Goal: Browse casually

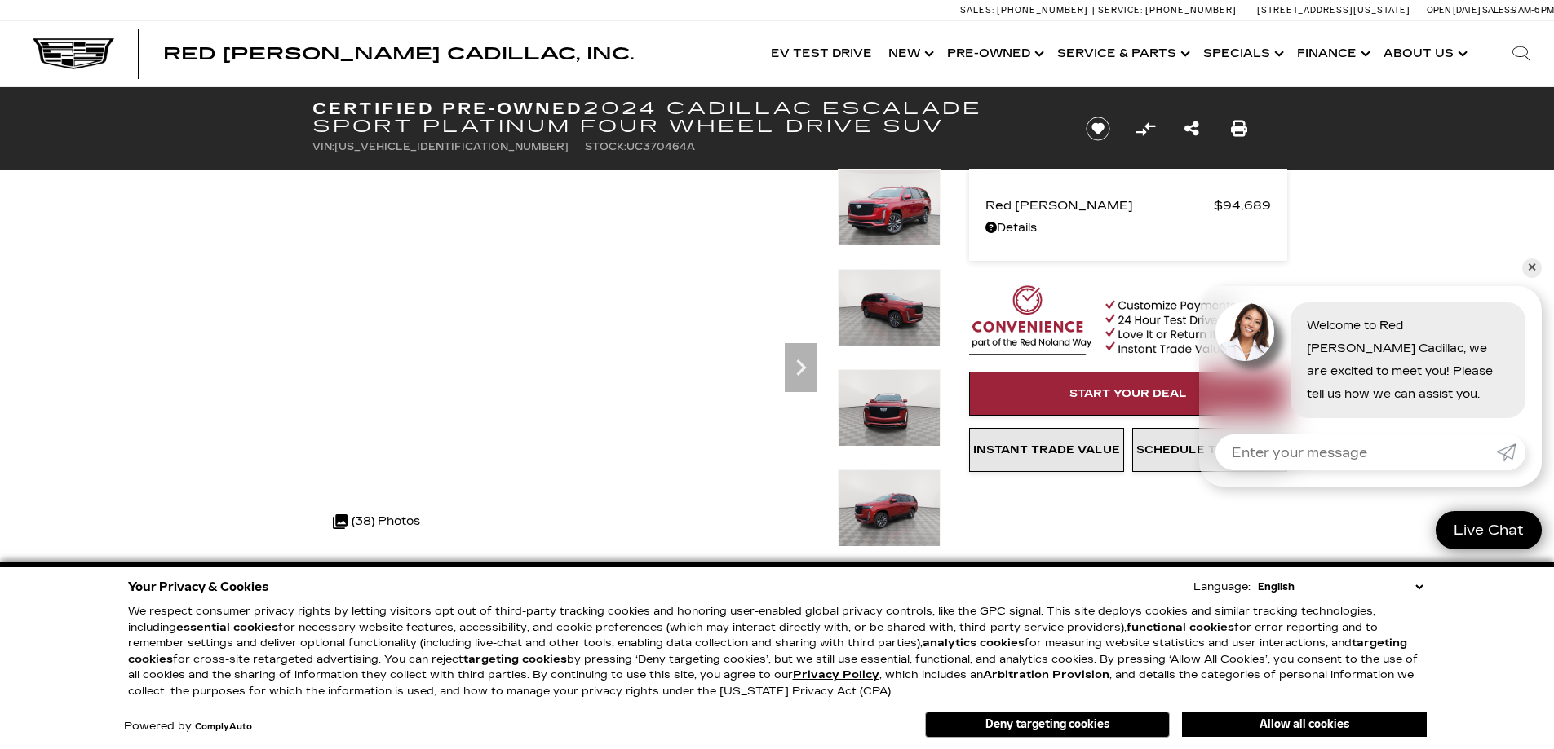
click at [893, 507] on img at bounding box center [889, 508] width 103 height 77
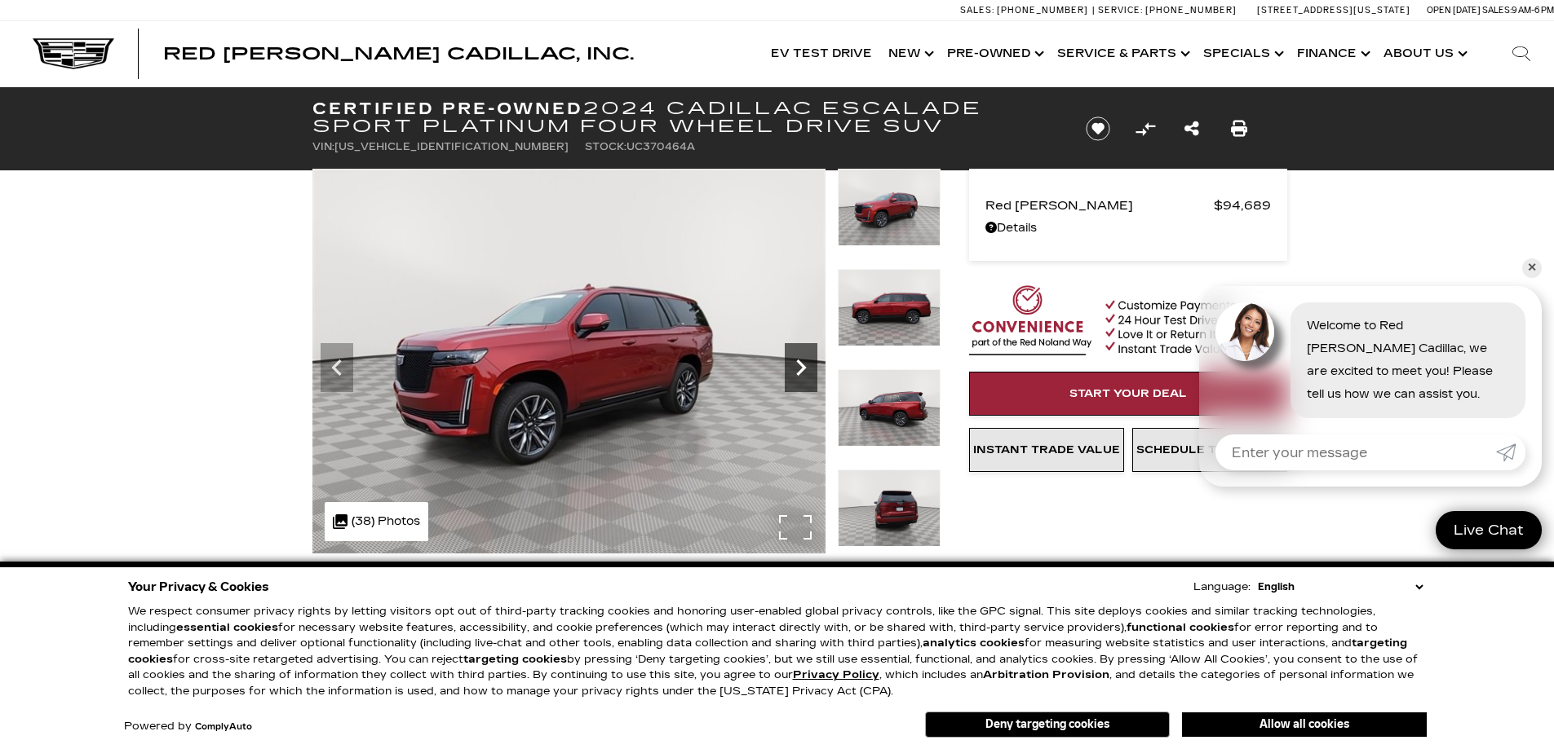
click at [799, 368] on icon "Next" at bounding box center [801, 368] width 33 height 33
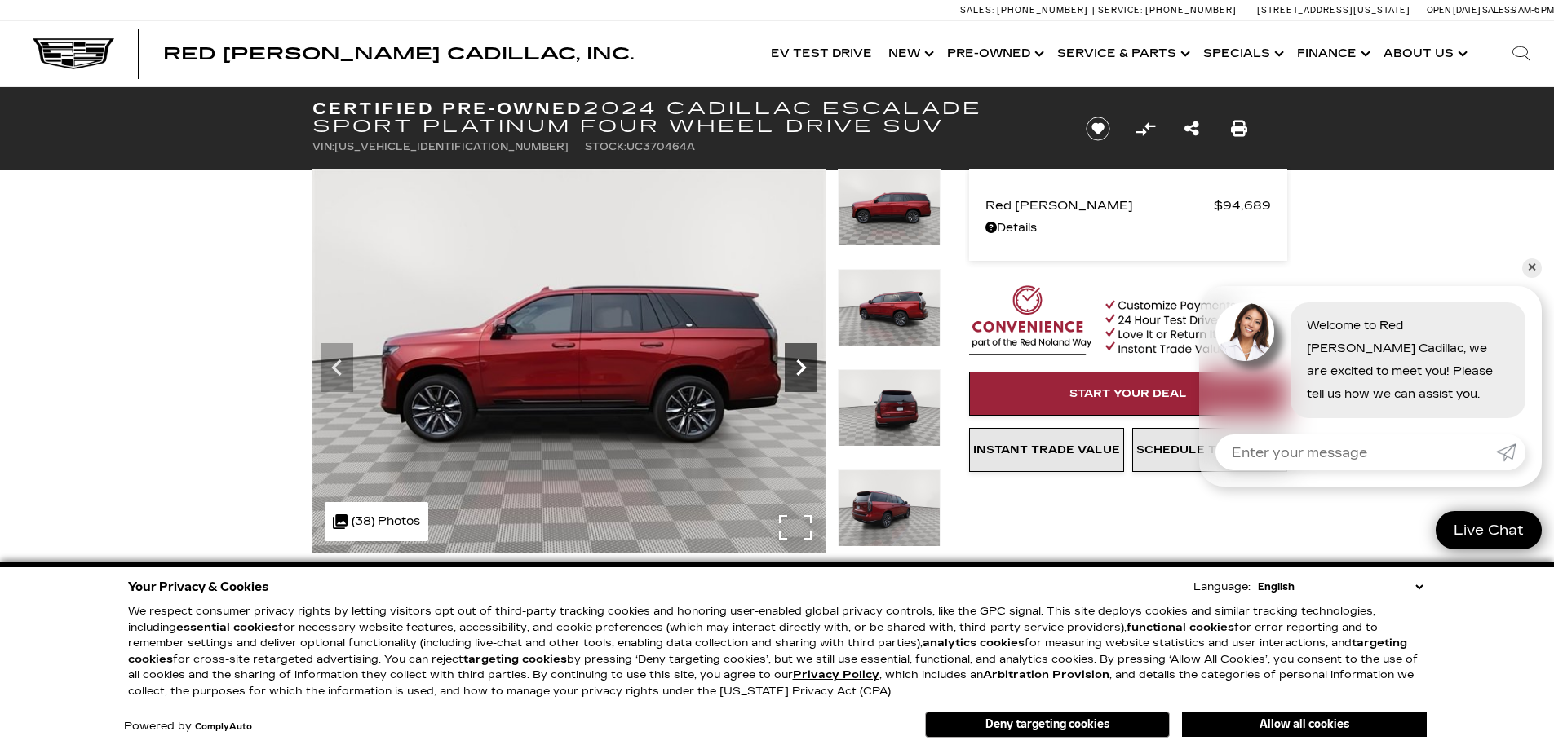
click at [799, 368] on icon "Next" at bounding box center [801, 368] width 33 height 33
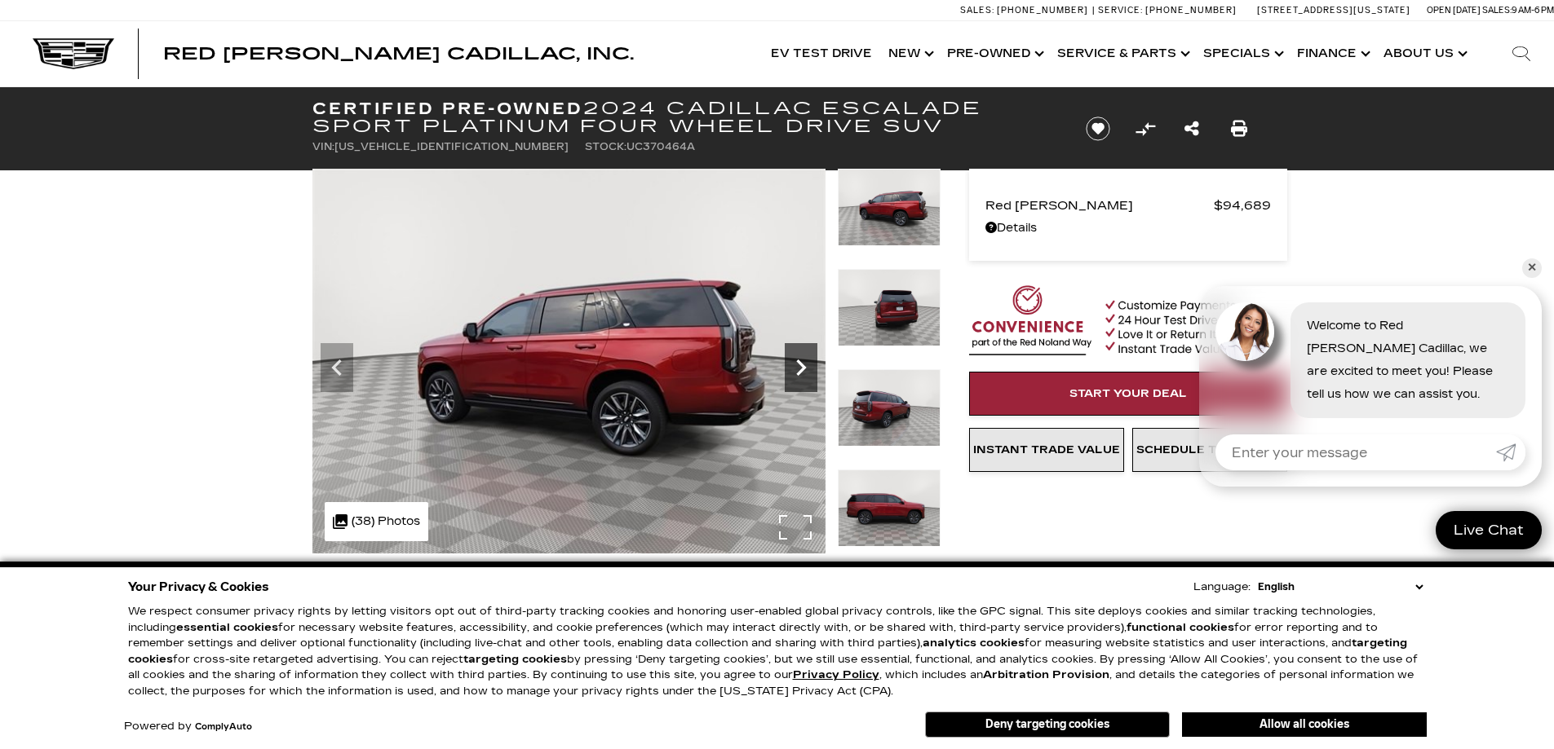
click at [799, 368] on icon "Next" at bounding box center [801, 368] width 33 height 33
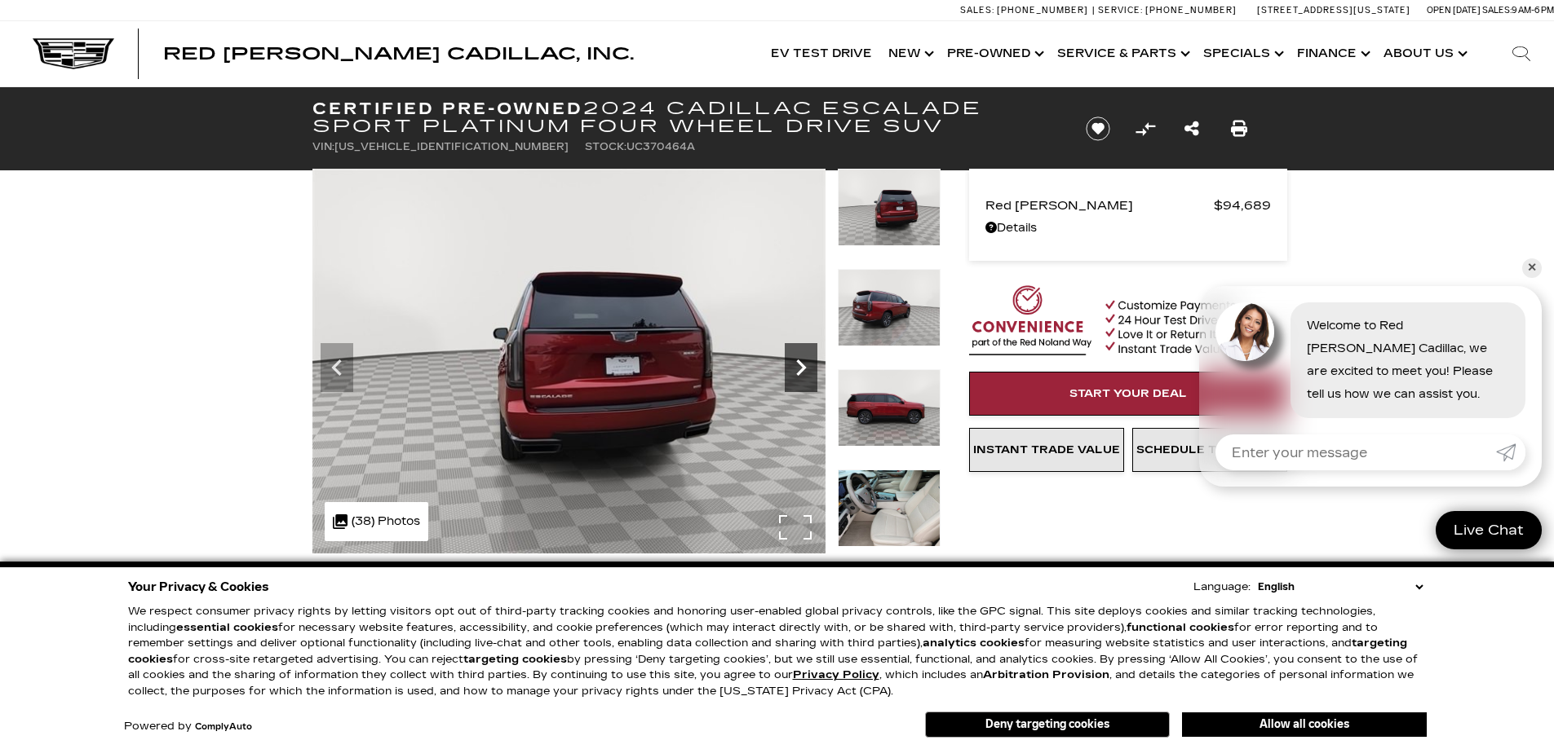
click at [799, 368] on icon "Next" at bounding box center [801, 368] width 33 height 33
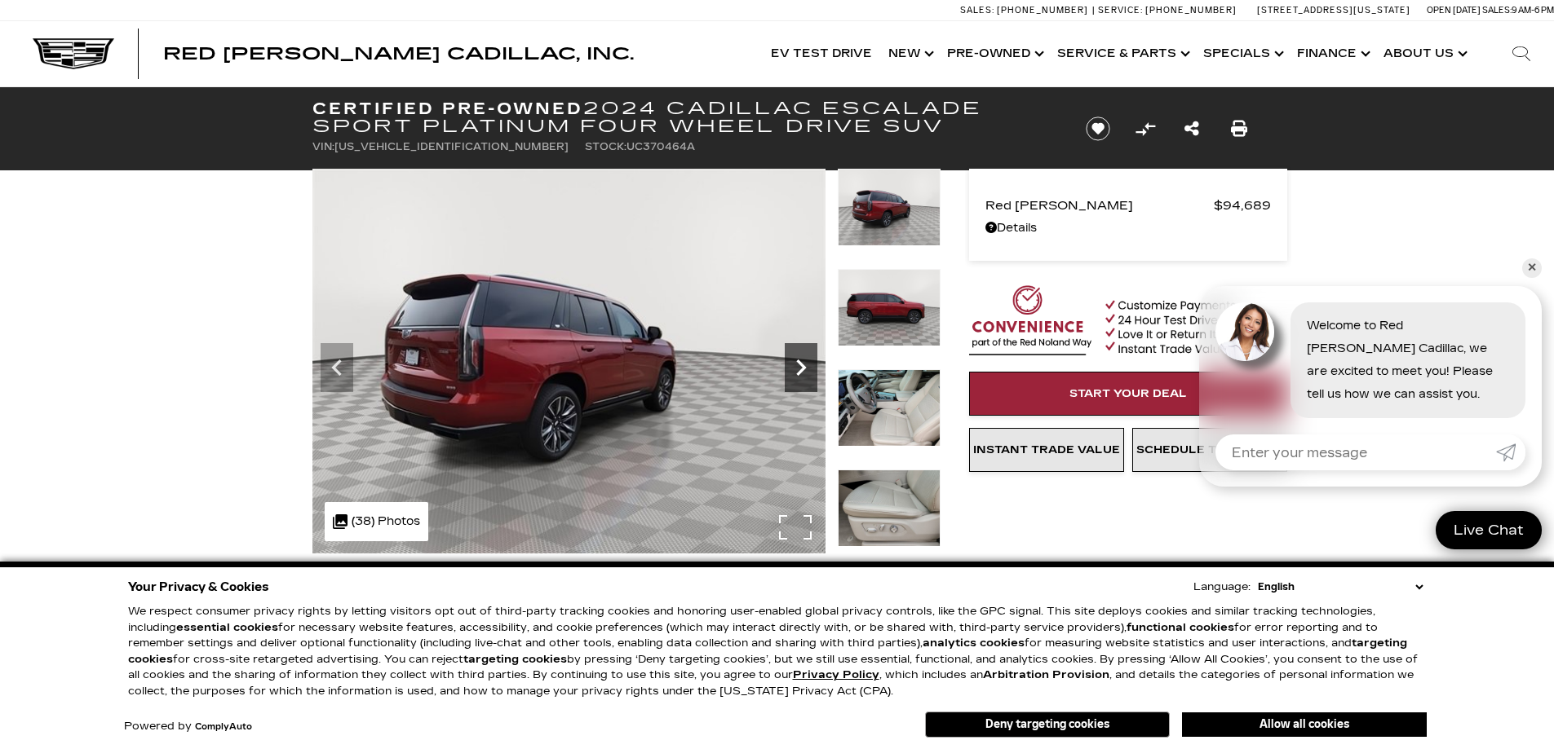
click at [799, 368] on icon "Next" at bounding box center [801, 368] width 33 height 33
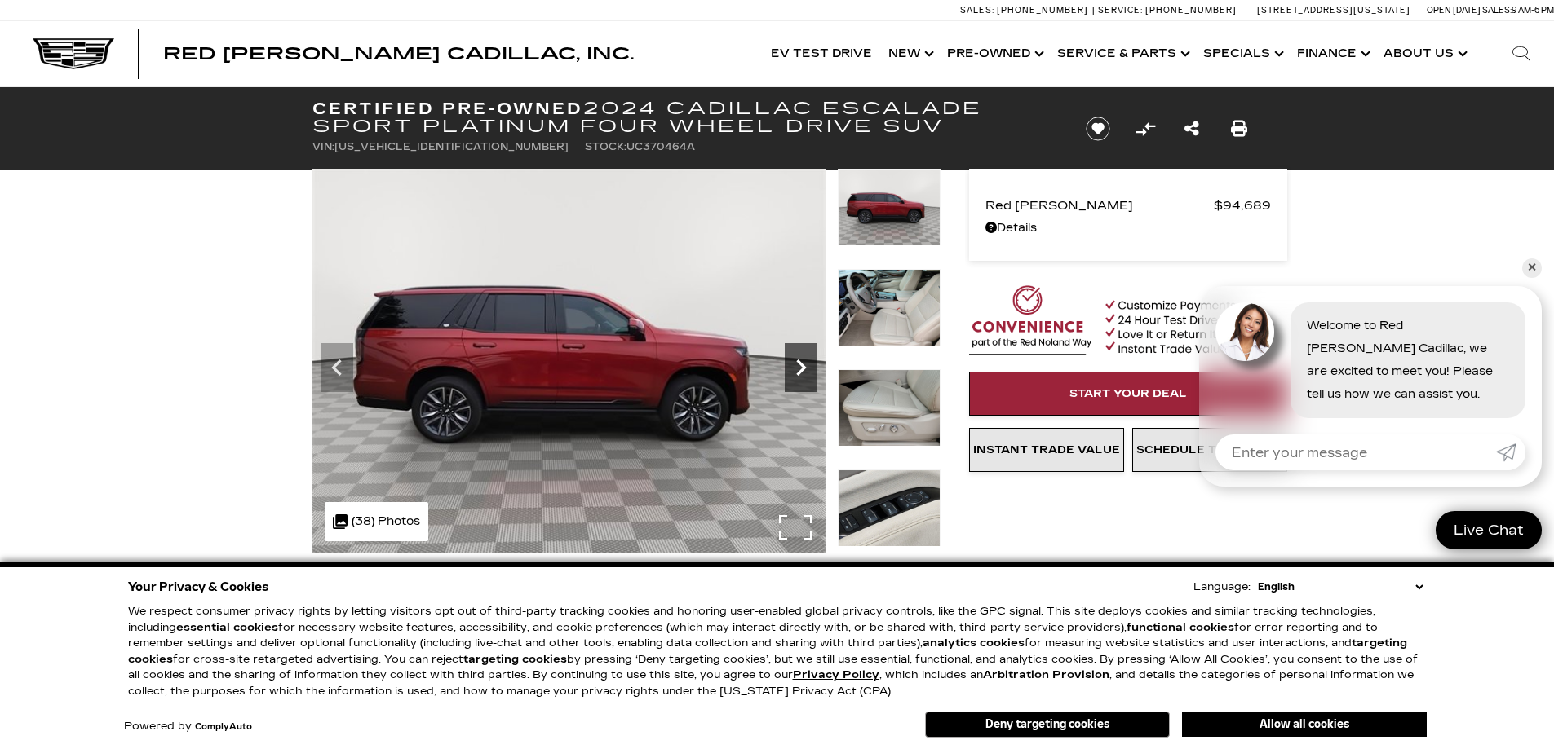
click at [799, 368] on icon "Next" at bounding box center [801, 368] width 33 height 33
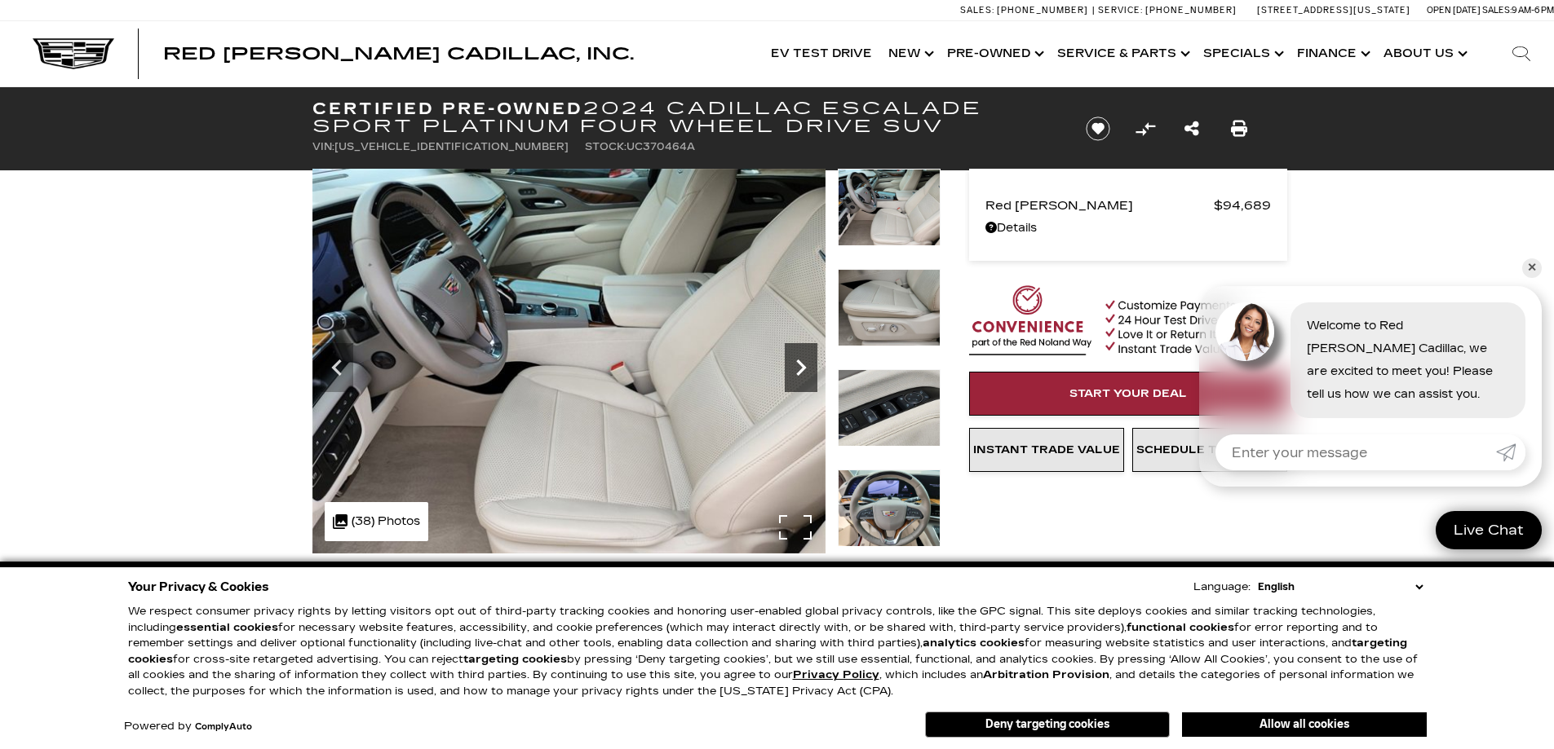
click at [799, 368] on icon "Next" at bounding box center [801, 368] width 33 height 33
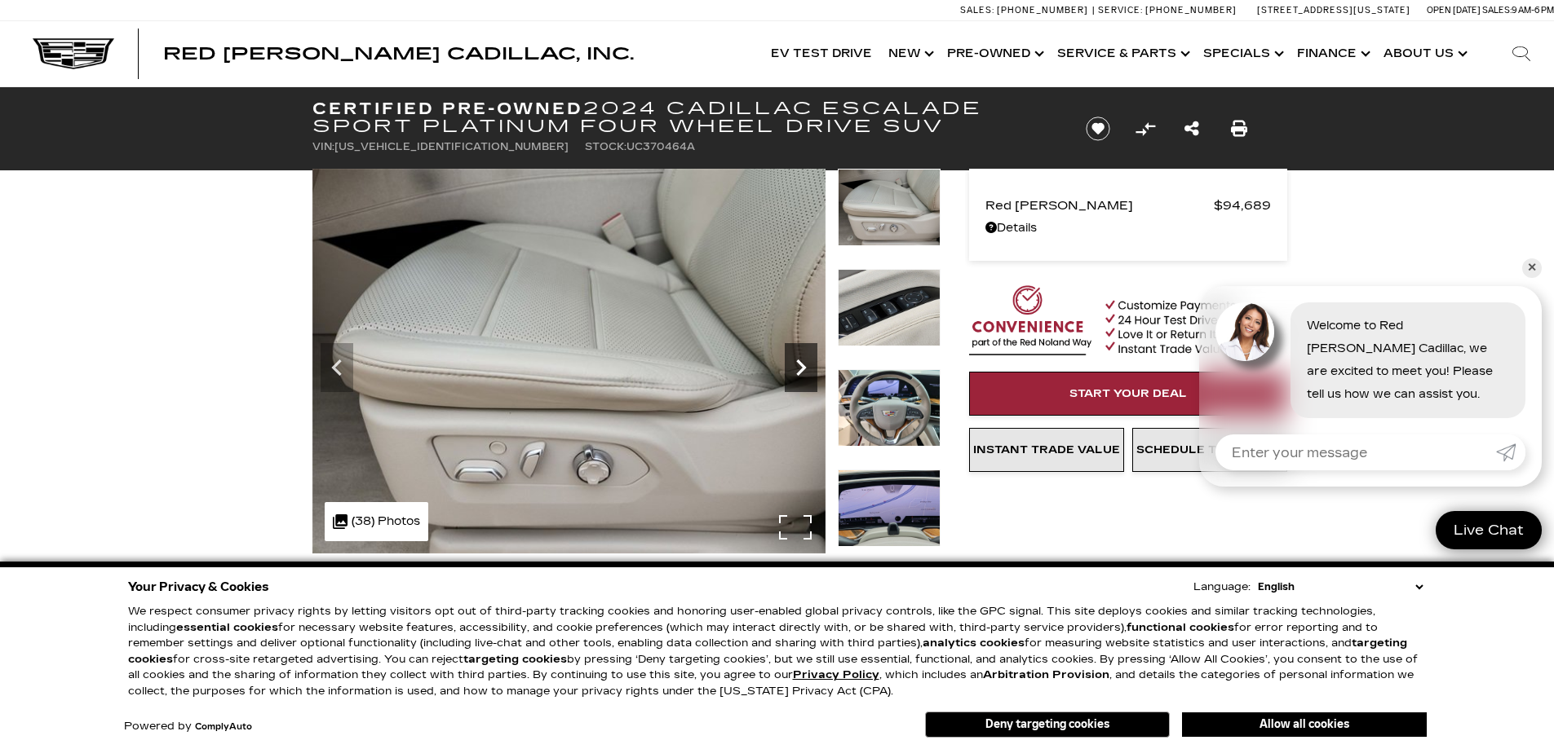
click at [799, 368] on icon "Next" at bounding box center [801, 368] width 33 height 33
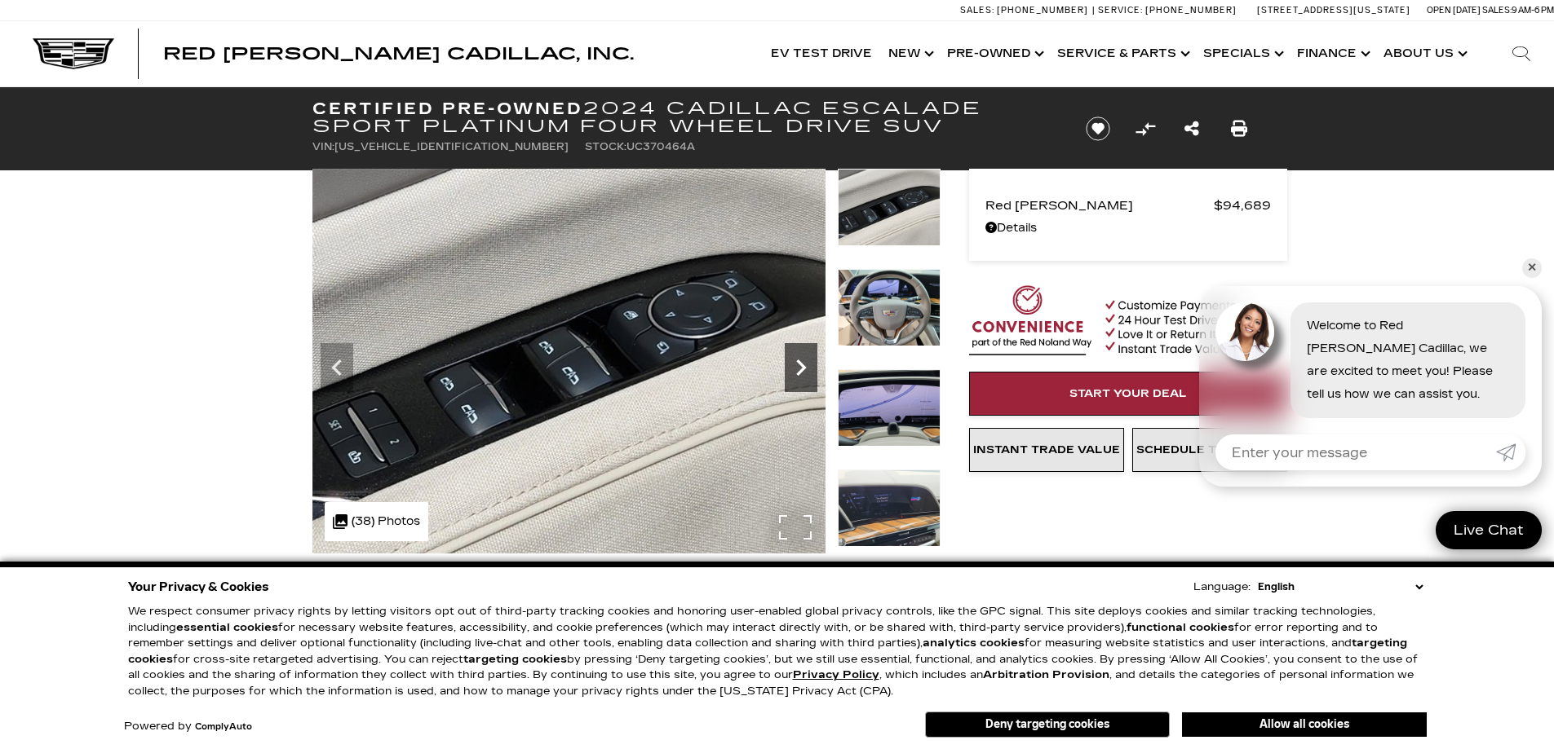
click at [799, 368] on icon "Next" at bounding box center [801, 368] width 33 height 33
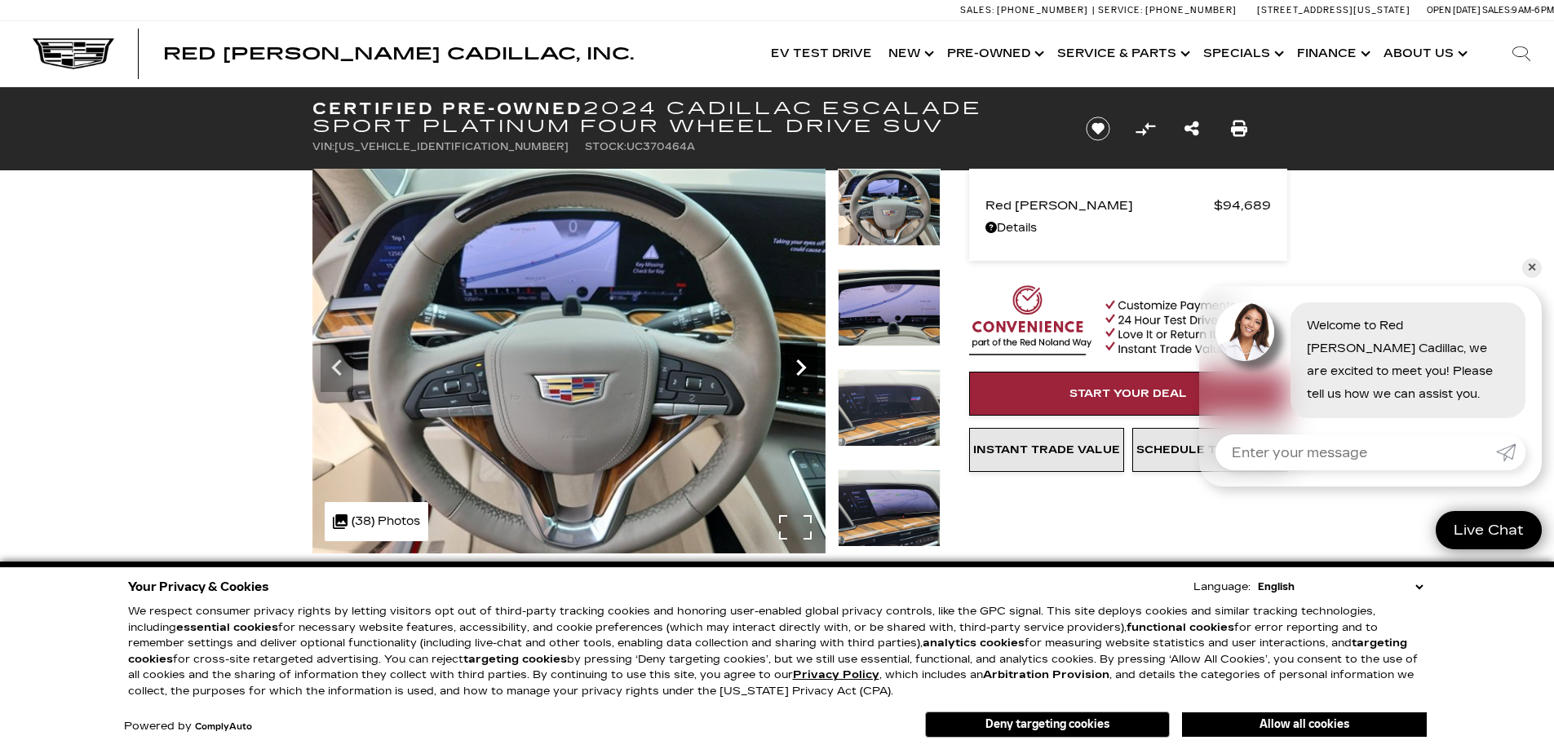
click at [799, 368] on icon "Next" at bounding box center [801, 368] width 33 height 33
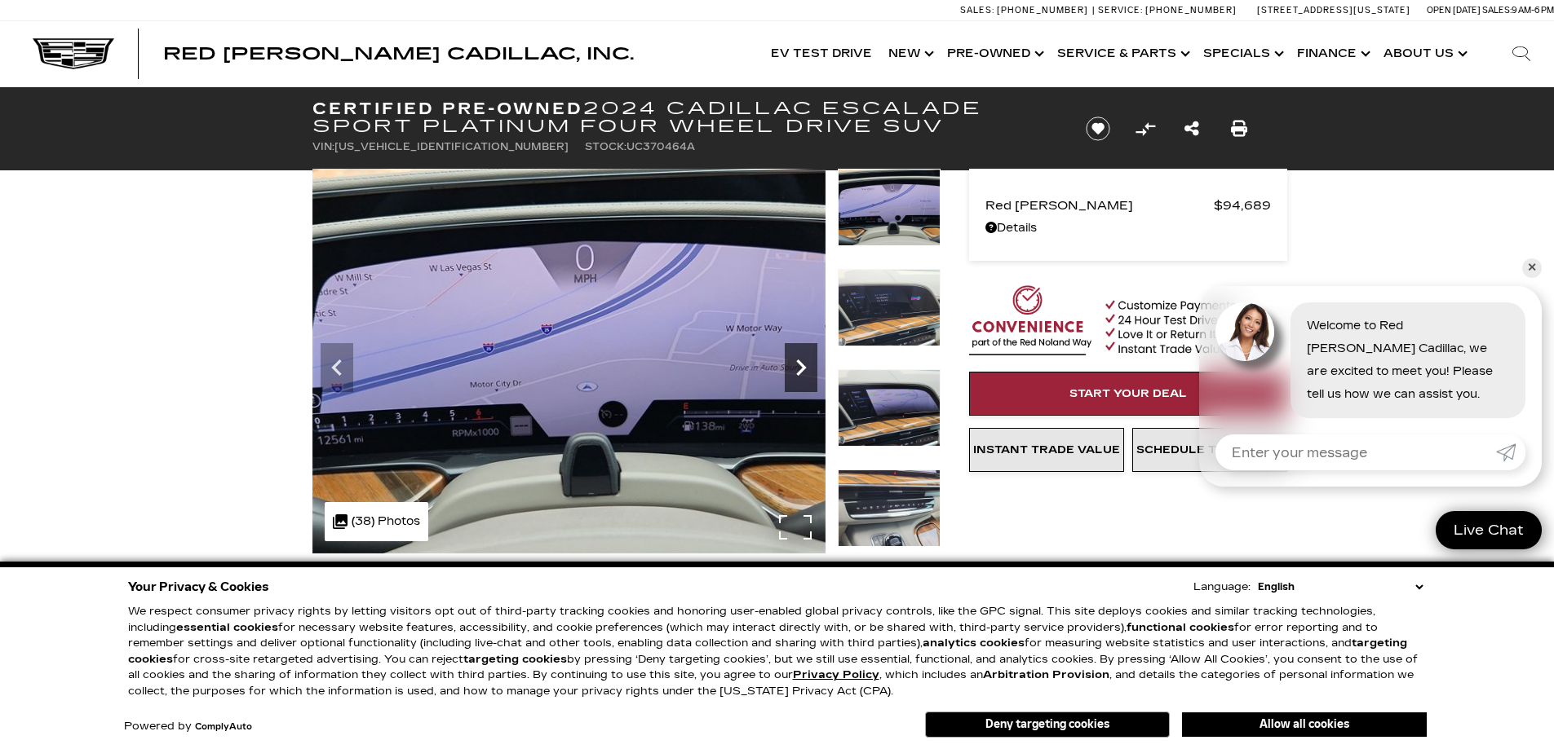
click at [799, 368] on icon "Next" at bounding box center [801, 368] width 33 height 33
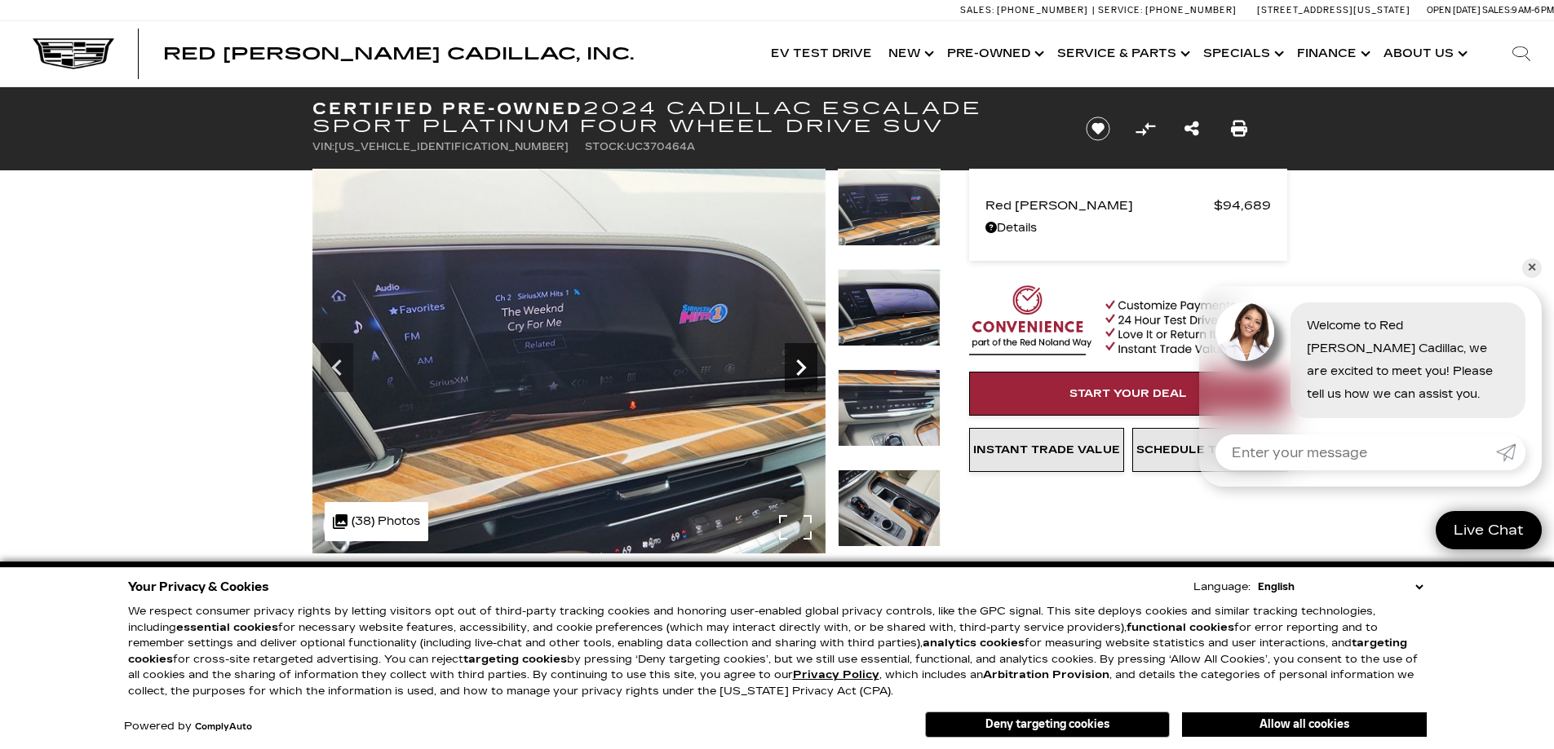
click at [799, 368] on icon "Next" at bounding box center [801, 368] width 33 height 33
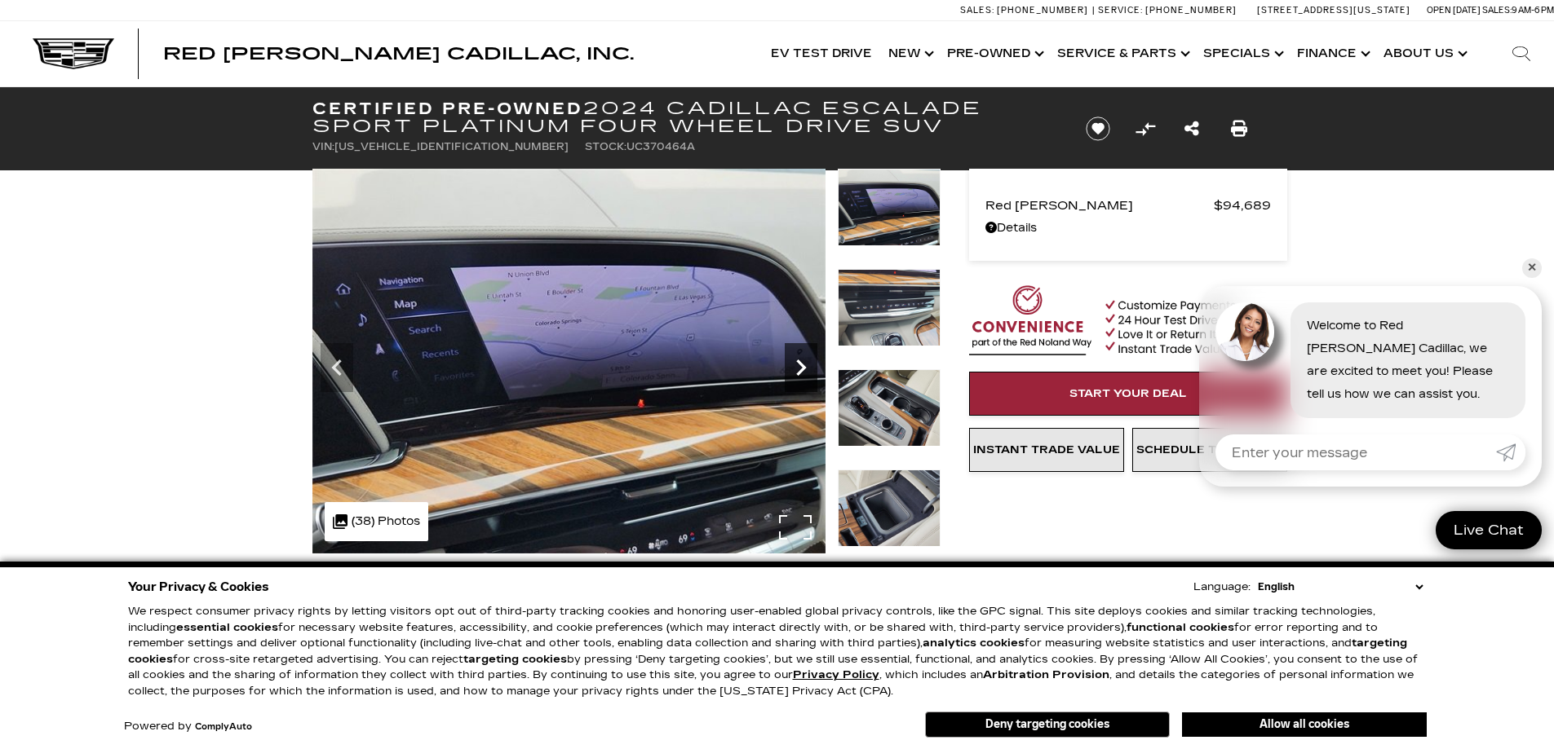
click at [799, 368] on icon "Next" at bounding box center [801, 368] width 33 height 33
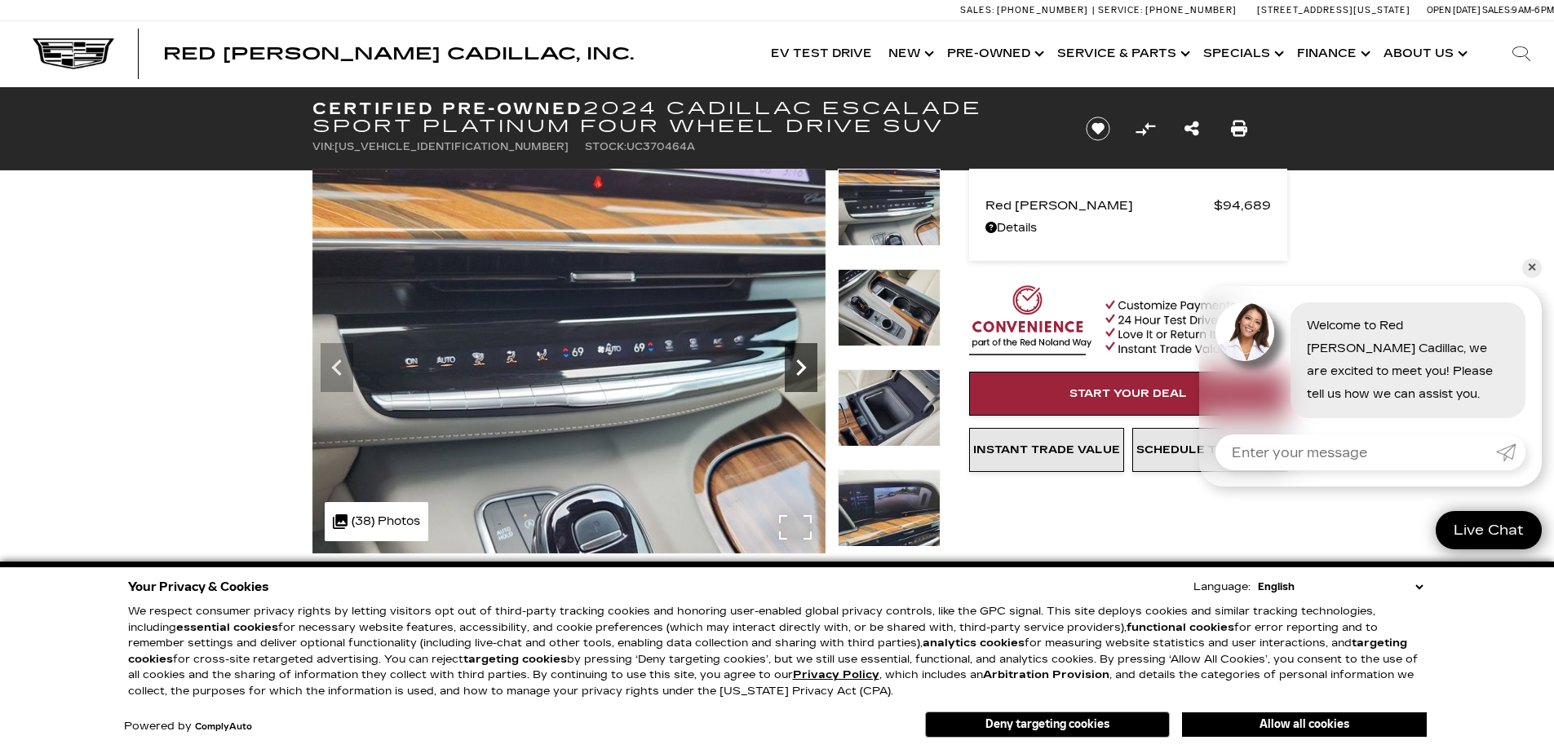
click at [799, 368] on icon "Next" at bounding box center [801, 368] width 33 height 33
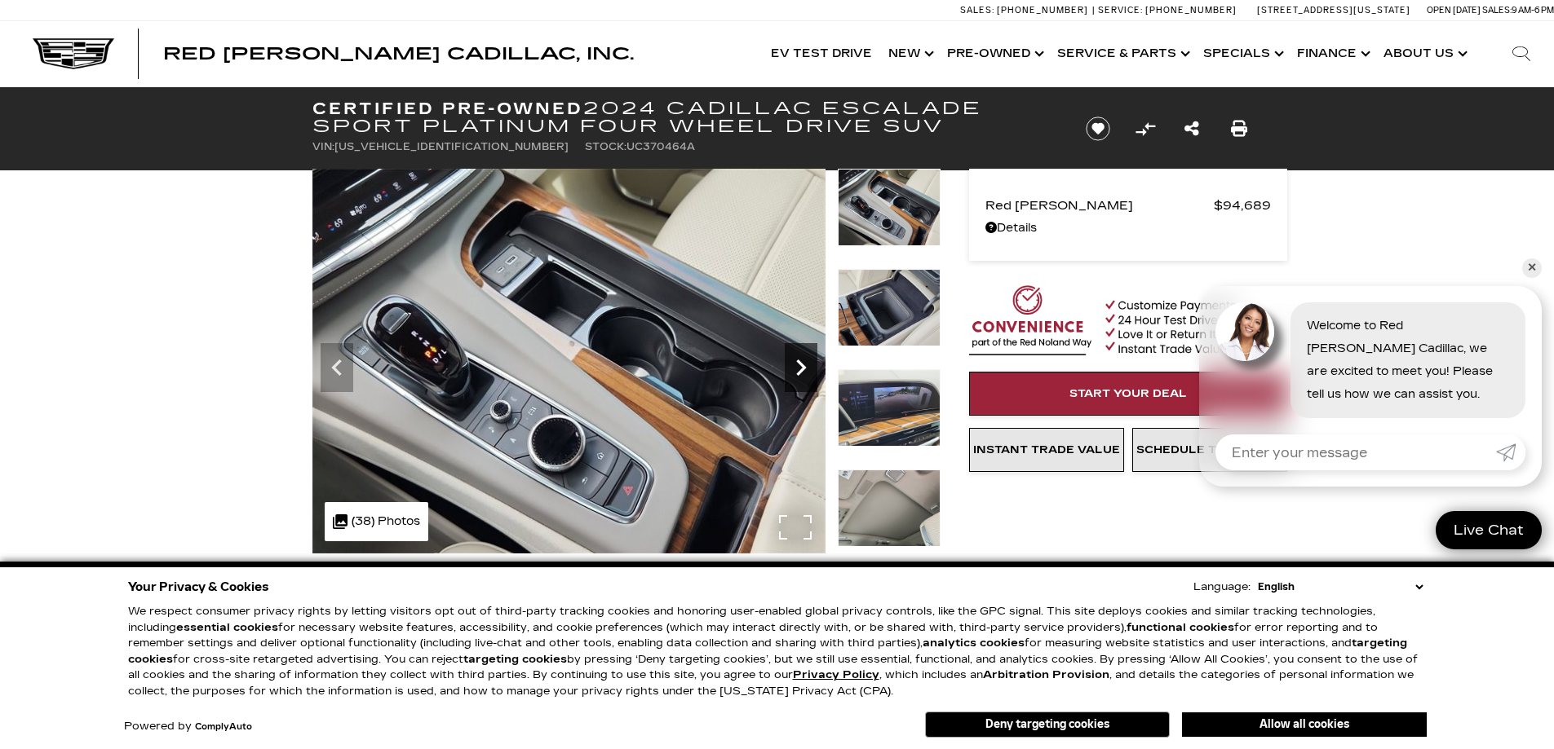
click at [799, 368] on icon "Next" at bounding box center [801, 368] width 33 height 33
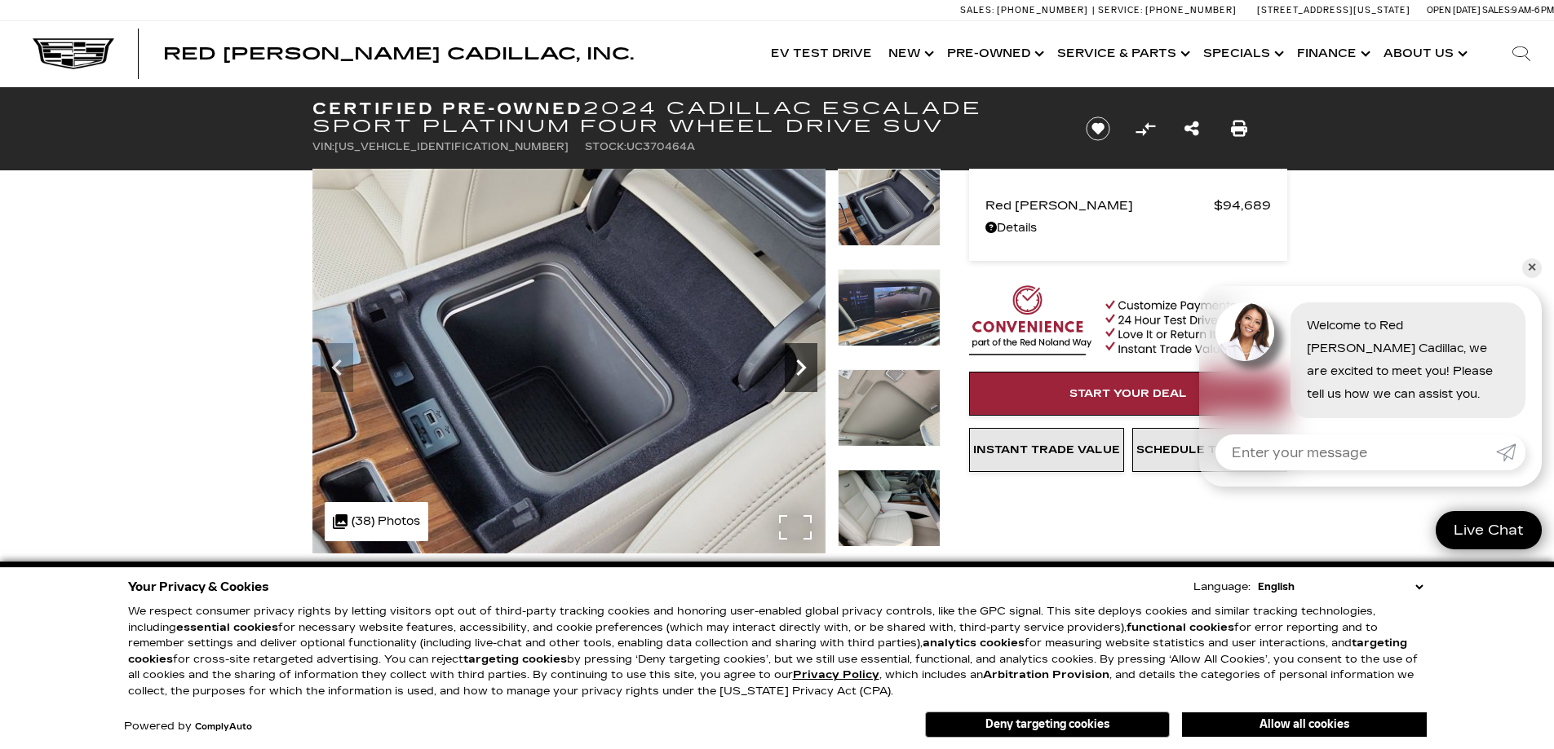
click at [799, 368] on icon "Next" at bounding box center [801, 368] width 33 height 33
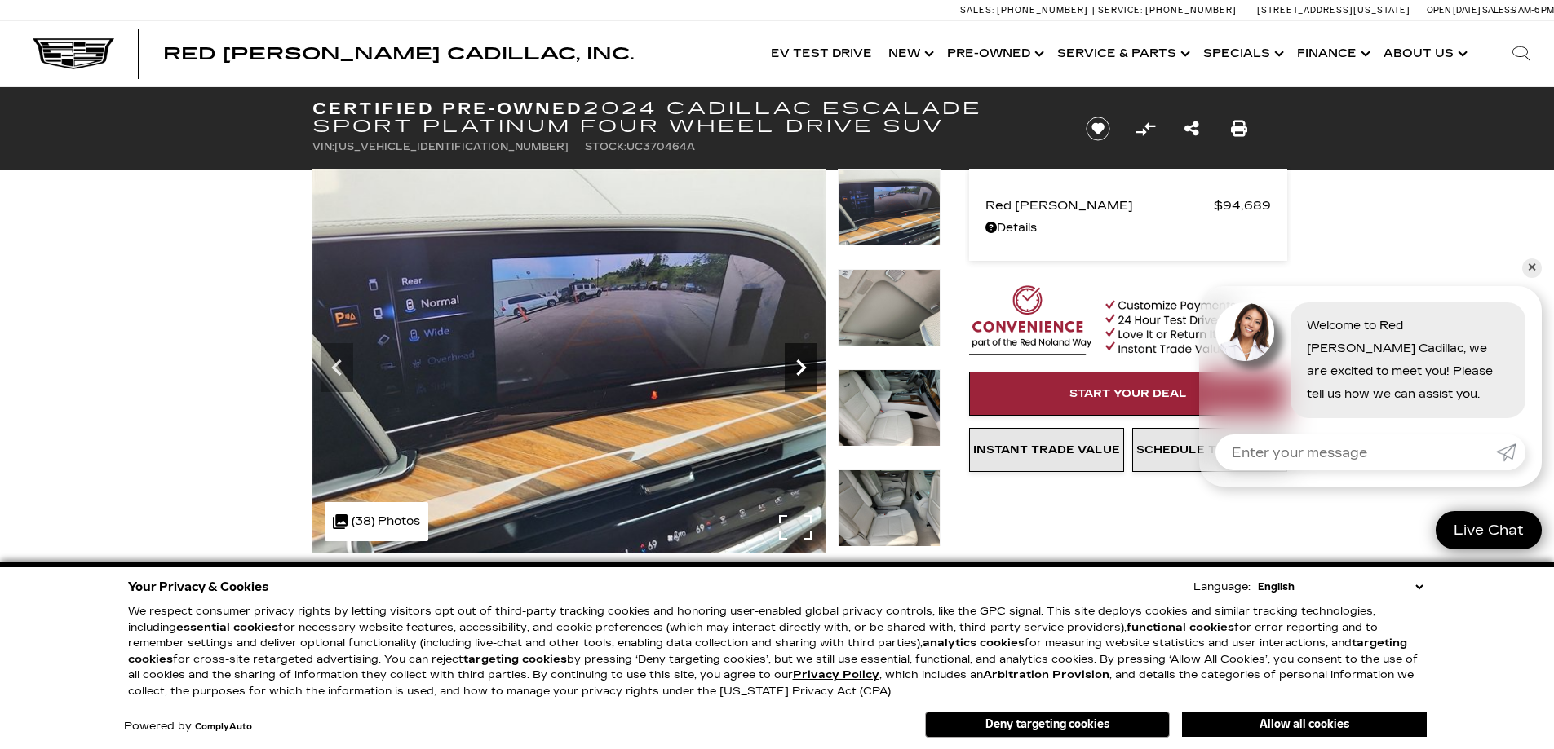
click at [799, 368] on icon "Next" at bounding box center [801, 368] width 33 height 33
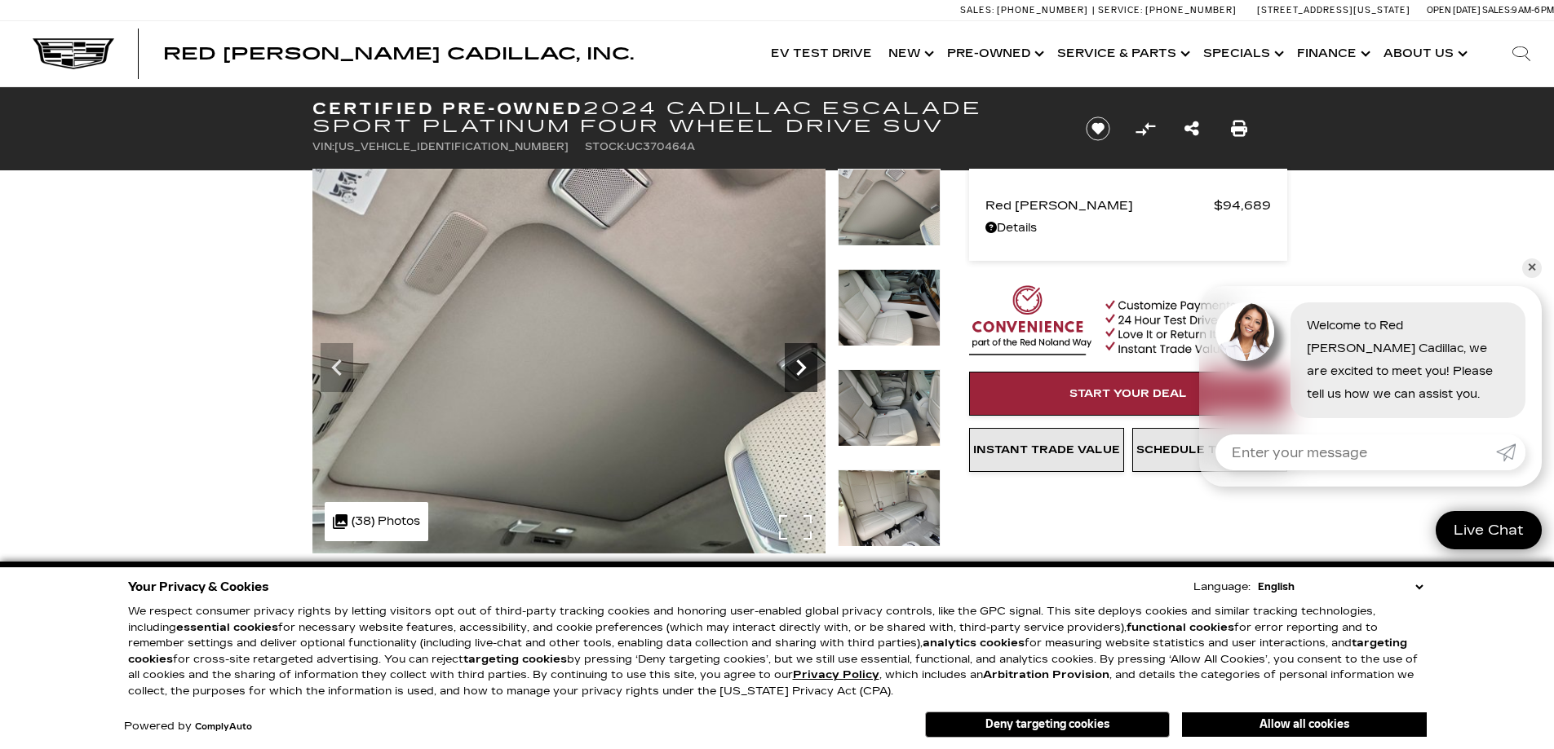
click at [799, 368] on icon "Next" at bounding box center [801, 368] width 33 height 33
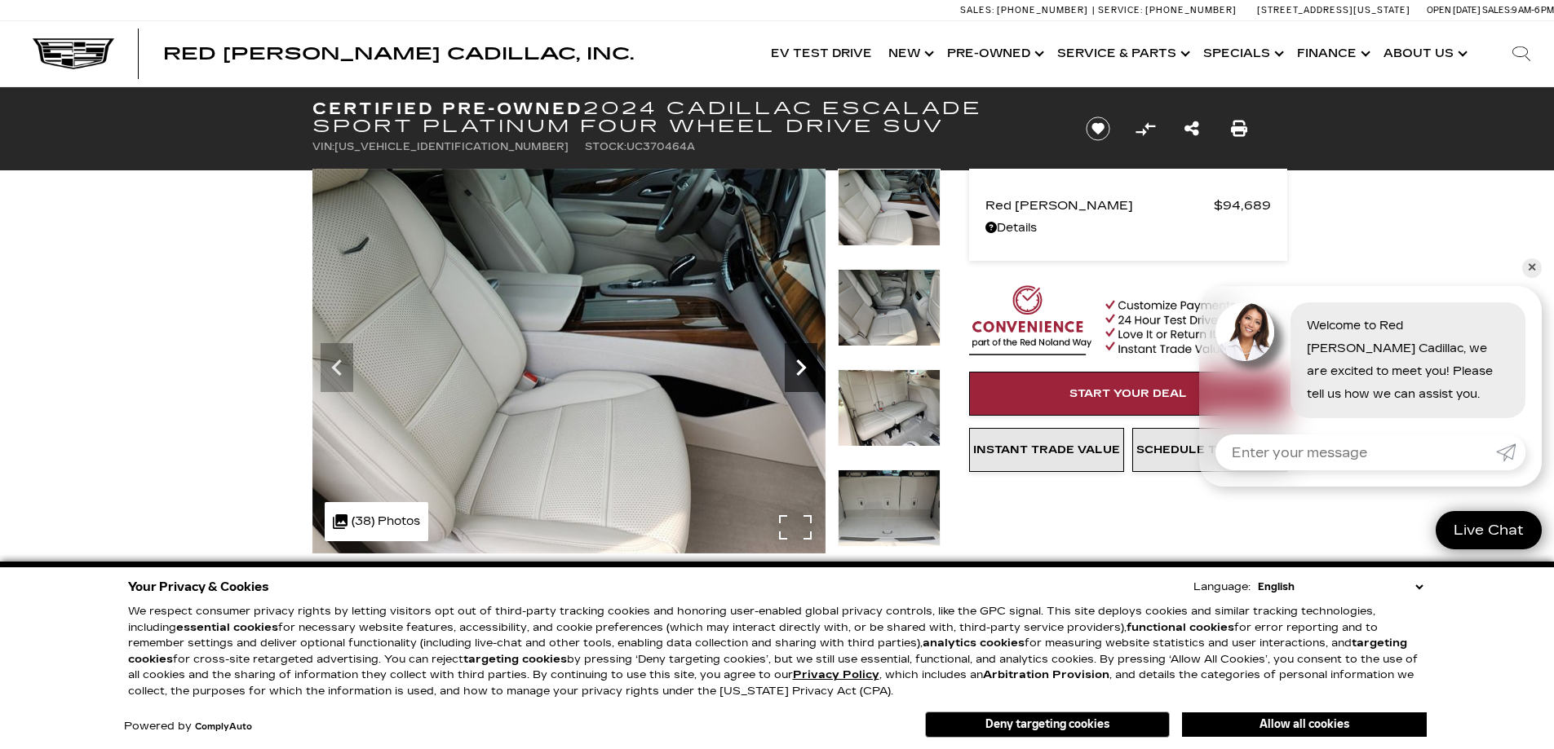
click at [799, 368] on icon "Next" at bounding box center [801, 368] width 33 height 33
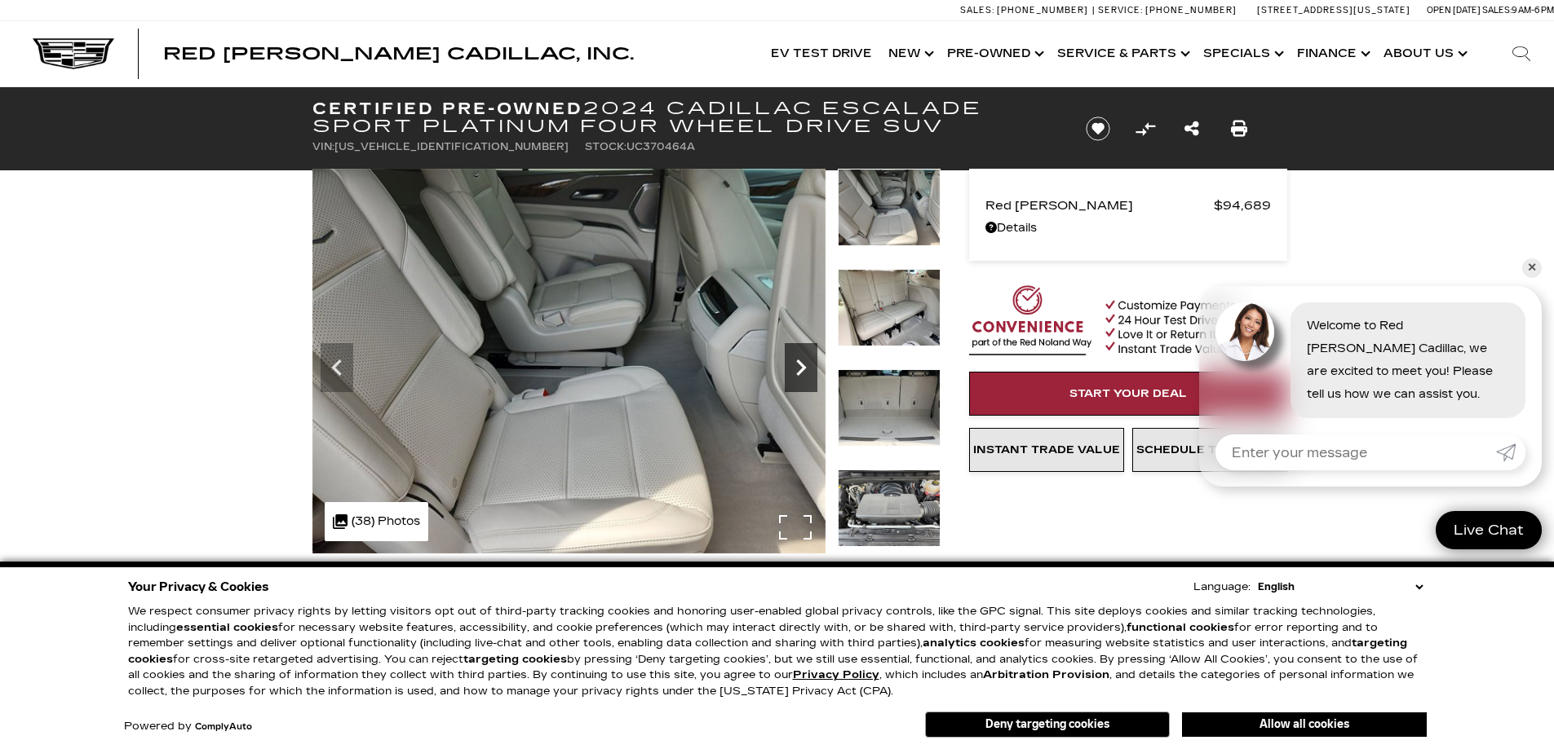
click at [799, 368] on icon "Next" at bounding box center [801, 368] width 33 height 33
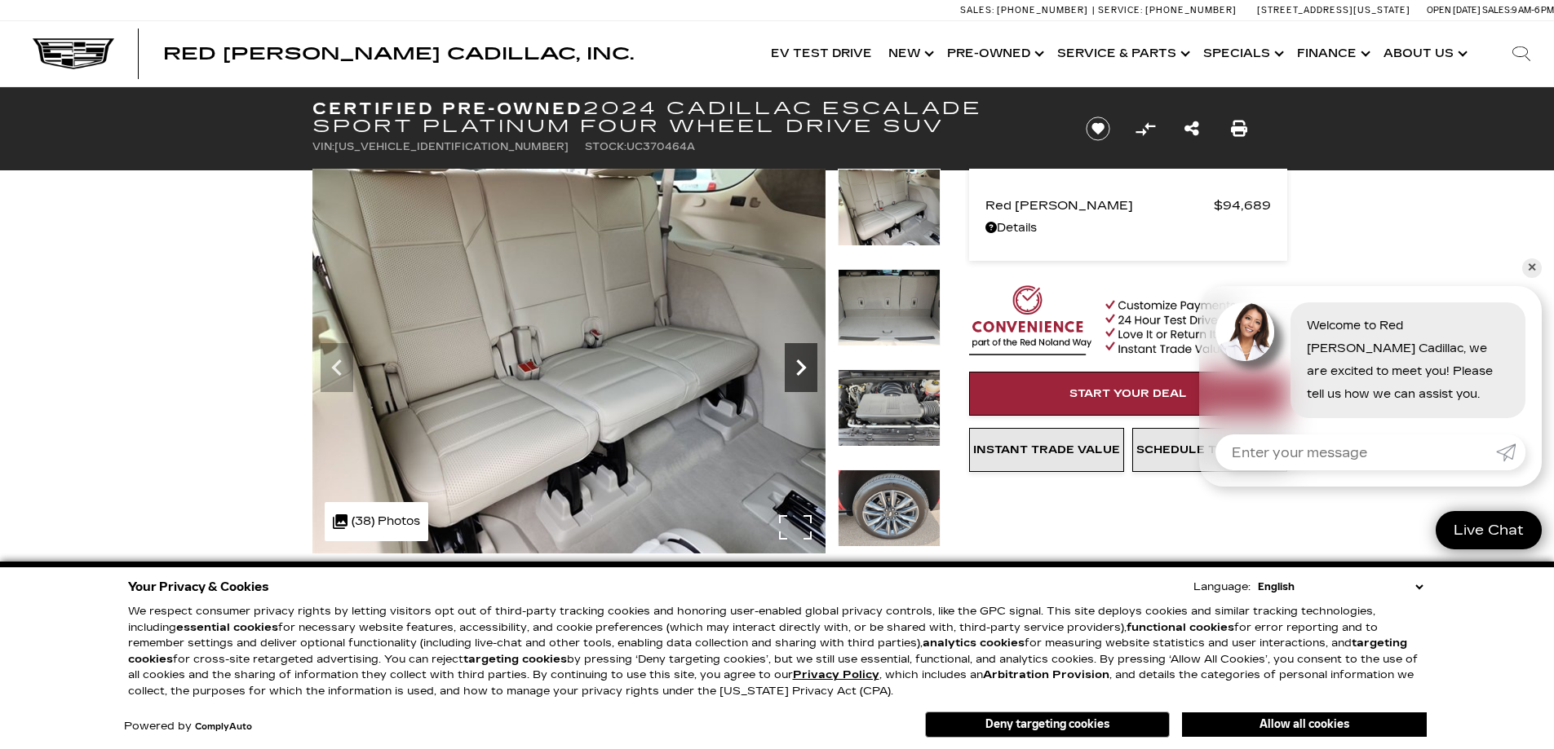
click at [799, 368] on icon "Next" at bounding box center [801, 368] width 33 height 33
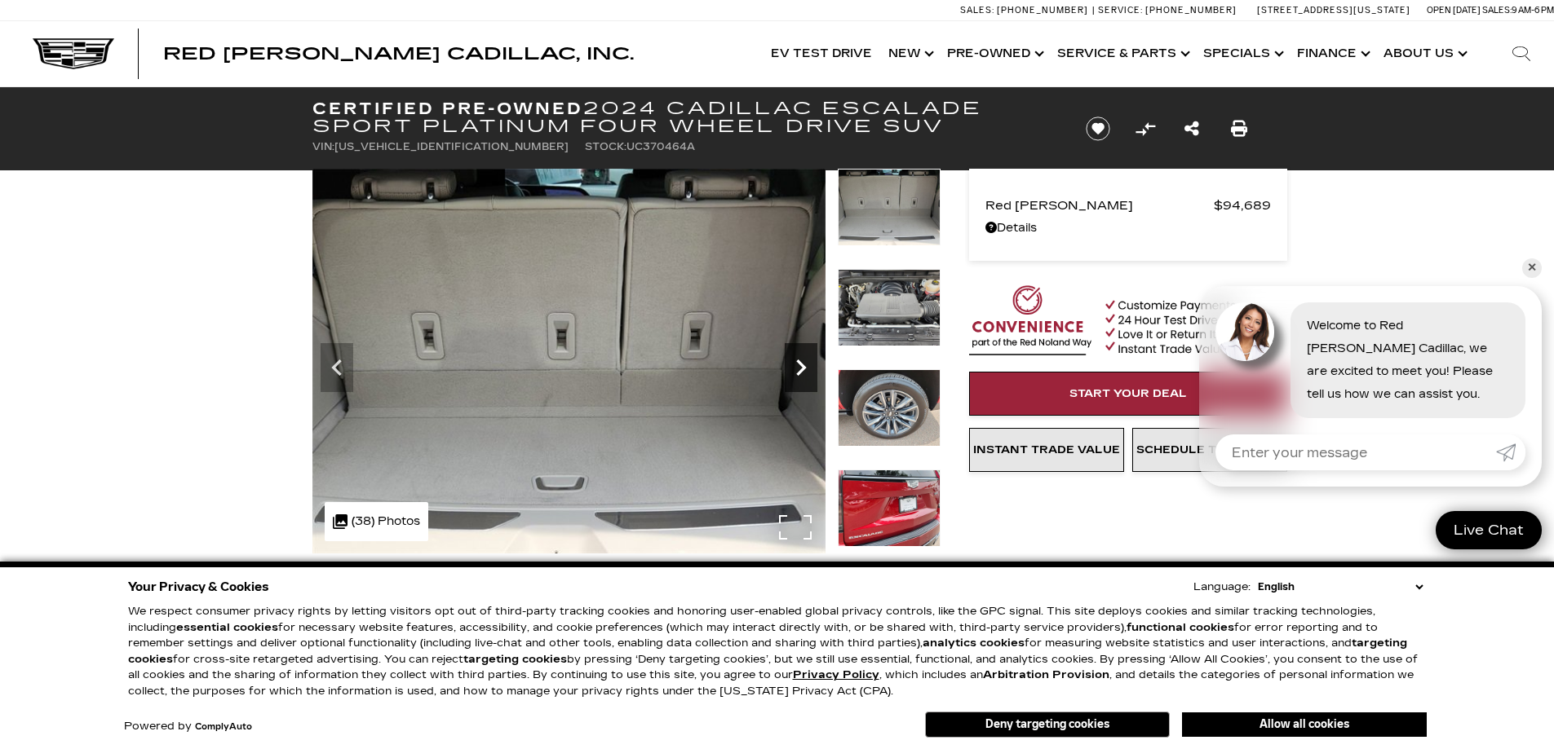
click at [799, 368] on icon "Next" at bounding box center [801, 368] width 33 height 33
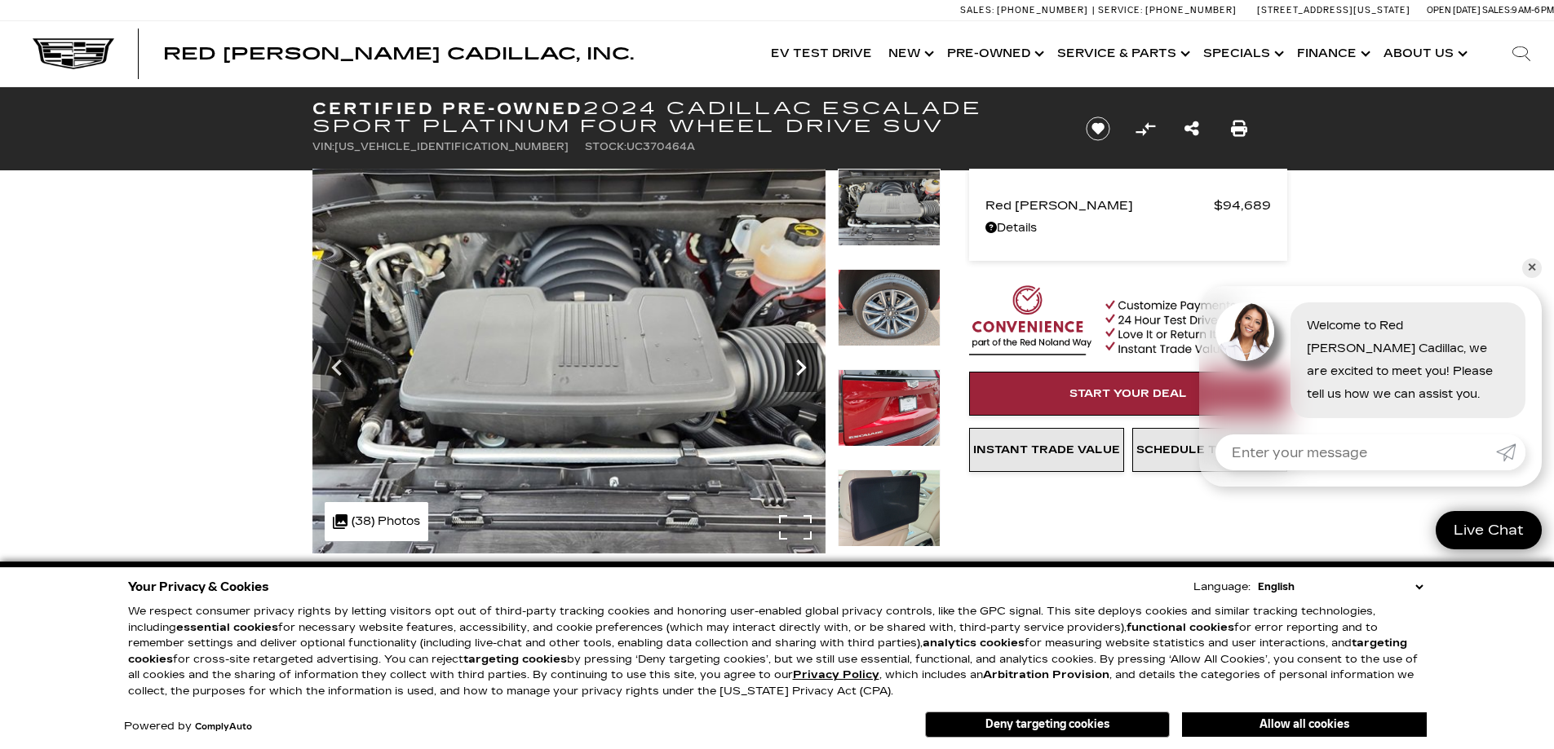
click at [799, 368] on icon "Next" at bounding box center [801, 368] width 33 height 33
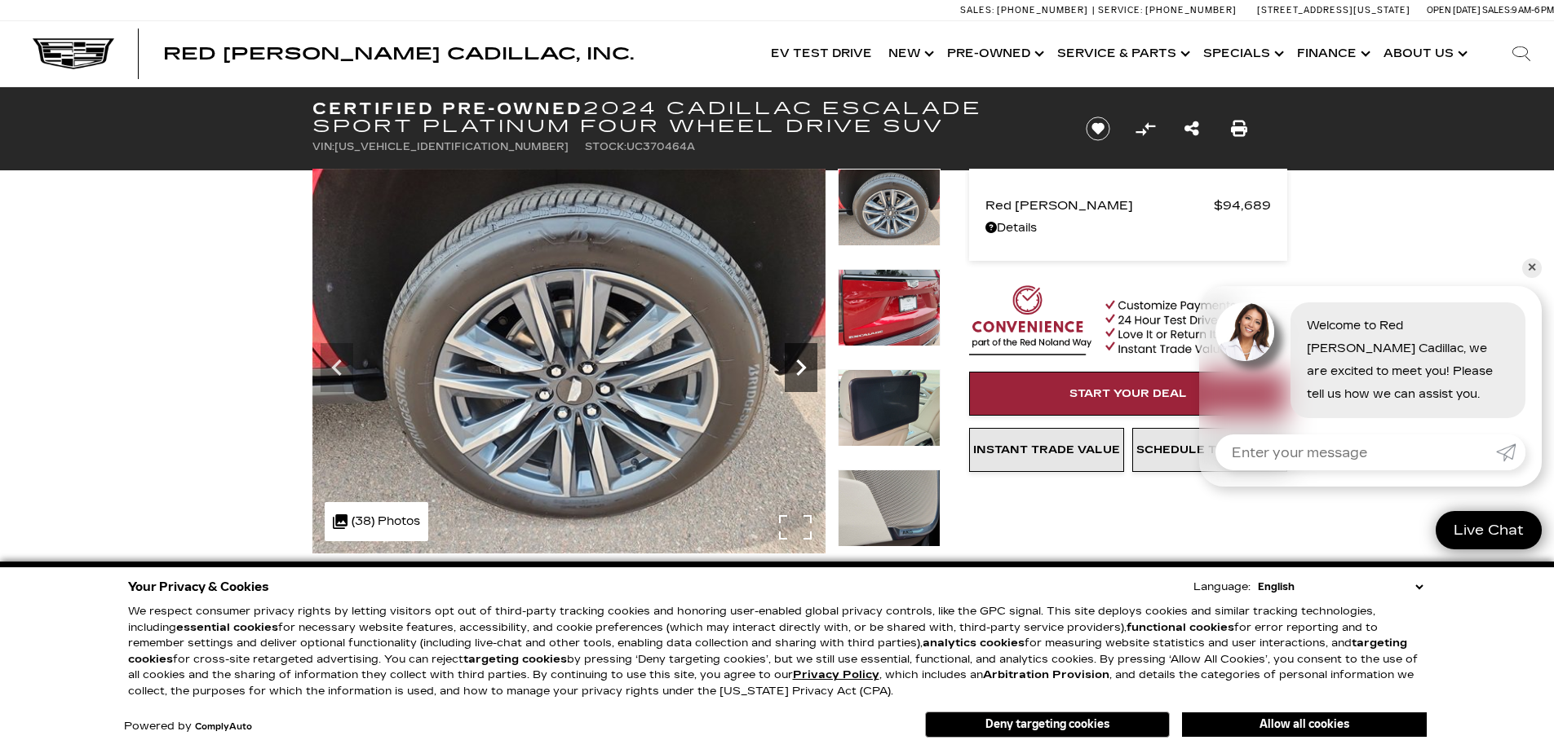
click at [799, 368] on icon "Next" at bounding box center [801, 368] width 33 height 33
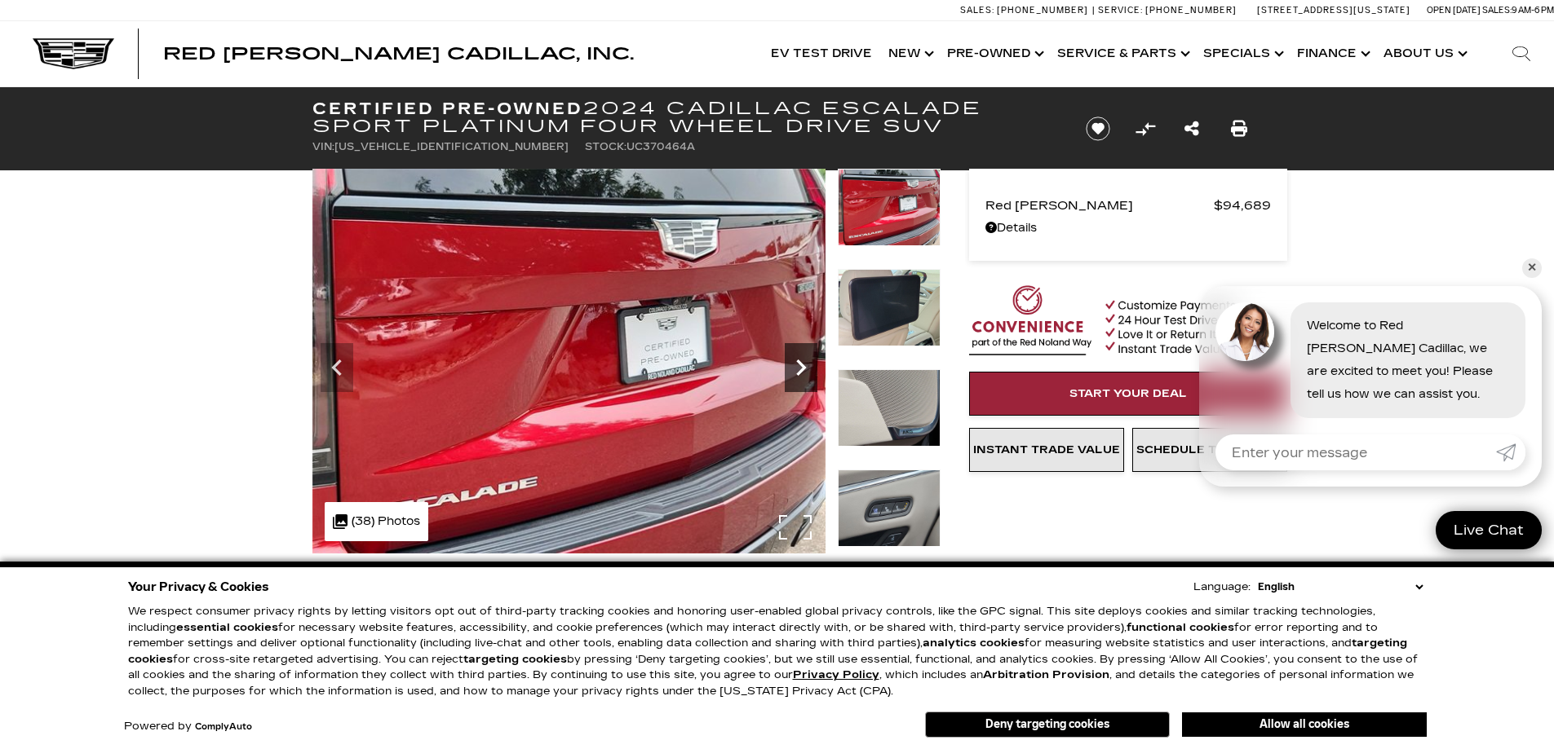
click at [799, 368] on icon "Next" at bounding box center [801, 368] width 33 height 33
